Goal: Information Seeking & Learning: Check status

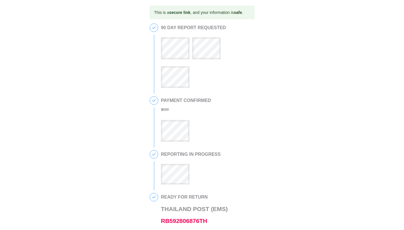
scroll to position [104, 0]
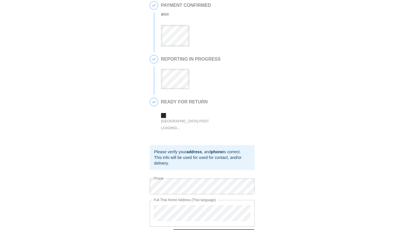
scroll to position [104, 0]
